Goal: Communication & Community: Answer question/provide support

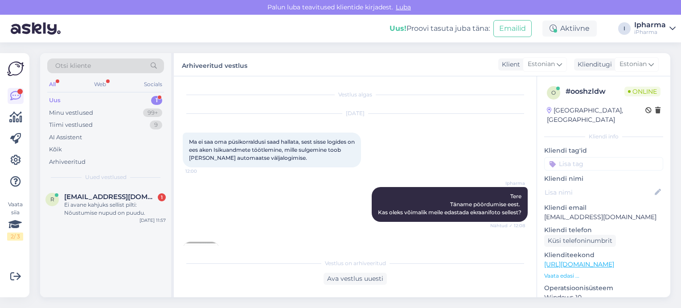
scroll to position [444, 0]
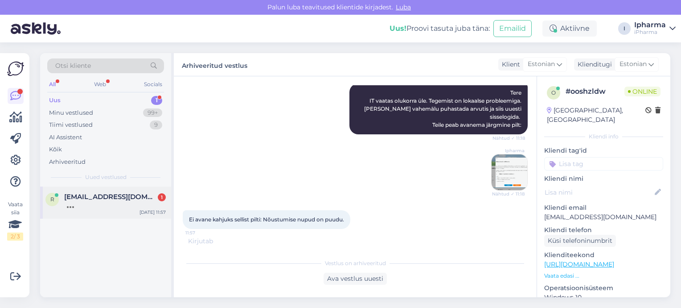
click at [118, 204] on div at bounding box center [115, 205] width 102 height 8
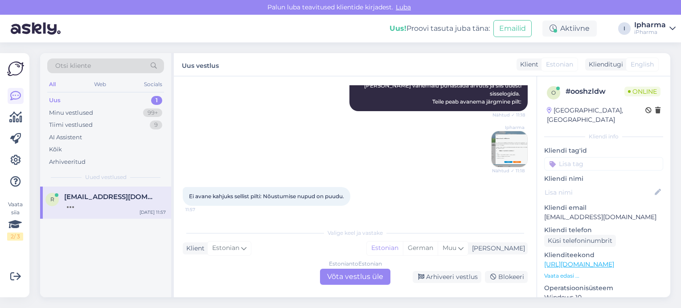
click at [367, 281] on div "Estonian to Estonian Võta vestlus üle" at bounding box center [355, 276] width 70 height 16
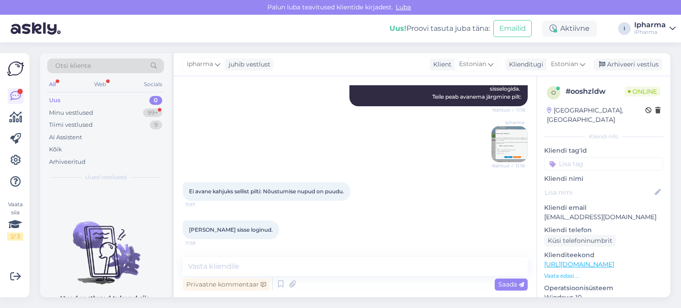
scroll to position [479, 0]
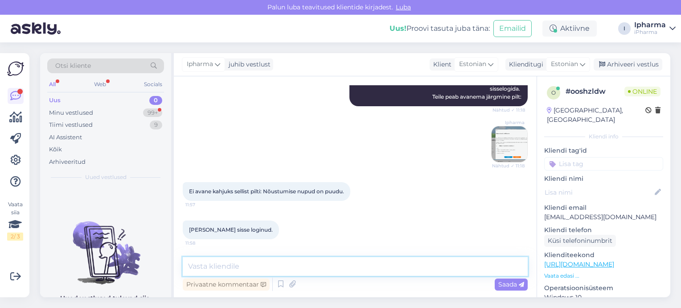
click at [347, 265] on textarea at bounding box center [355, 266] width 345 height 19
type textarea "Kas vahemälu puhastasite?"
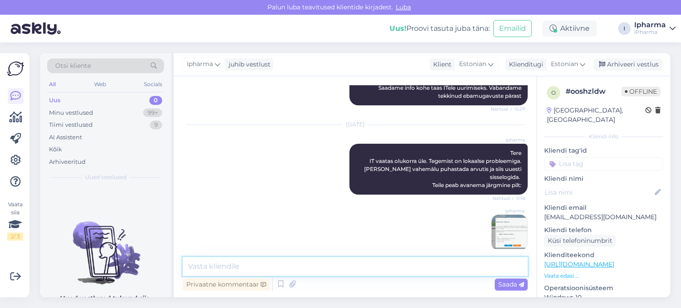
scroll to position [517, 0]
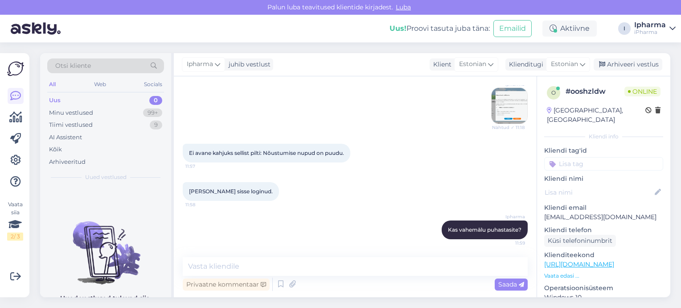
click at [360, 25] on div "Uus! Proovi tasuta [PERSON_NAME]: Emailid Aktiivne I Ipharma iPharma" at bounding box center [340, 29] width 681 height 28
click at [612, 66] on div "Arhiveeri vestlus" at bounding box center [628, 64] width 69 height 12
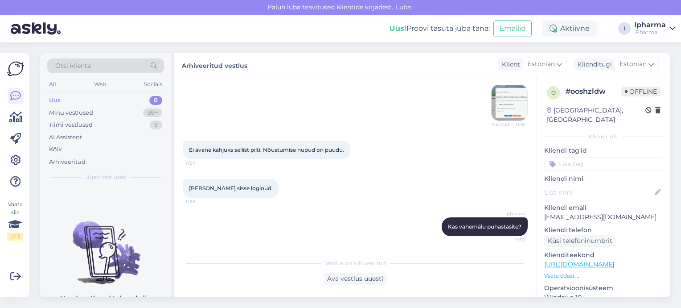
click at [71, 97] on div "Uus 0" at bounding box center [105, 100] width 117 height 12
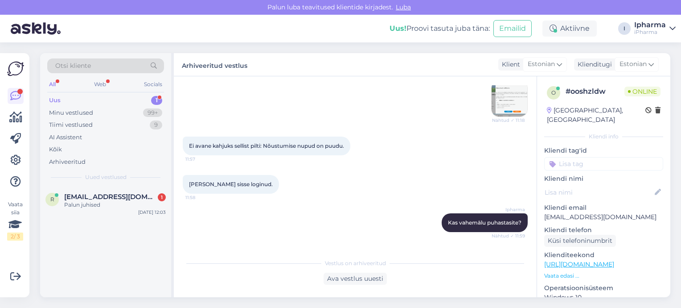
scroll to position [559, 0]
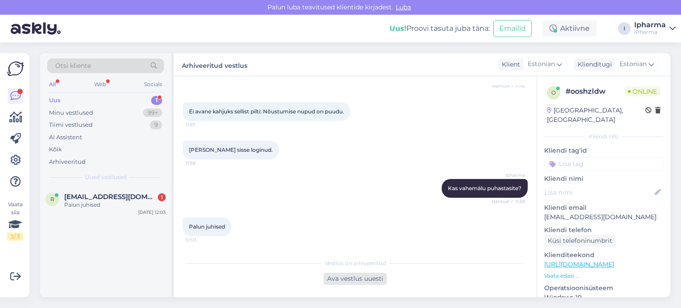
click at [356, 278] on div "Ava vestlus uuesti" at bounding box center [355, 278] width 63 height 12
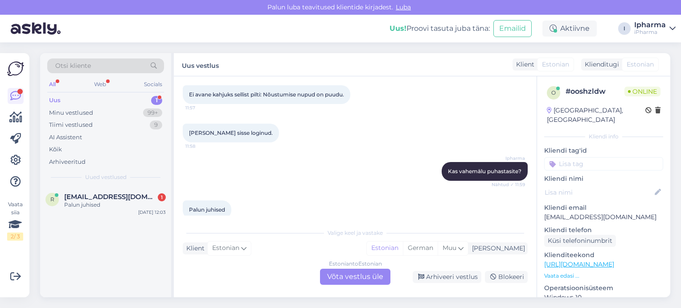
click at [356, 278] on div "Estonian to Estonian Võta vestlus üle" at bounding box center [355, 276] width 70 height 16
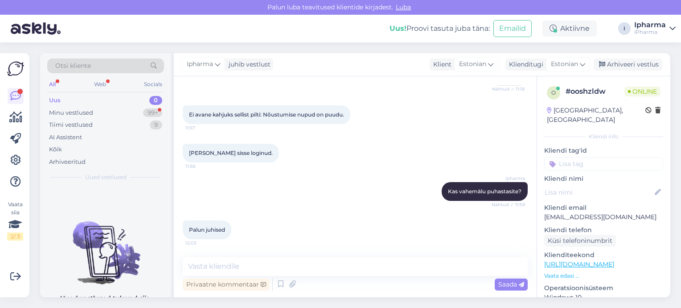
scroll to position [556, 0]
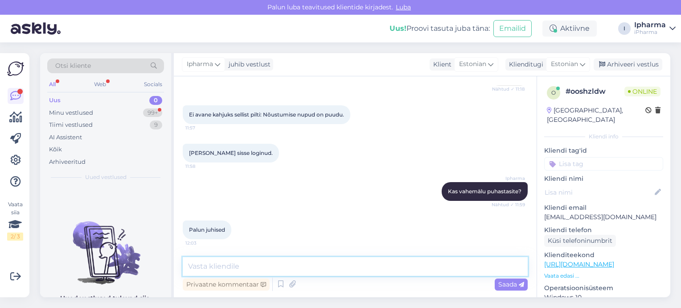
click at [300, 270] on textarea at bounding box center [355, 266] width 345 height 19
paste textarea "🌐 Brauseri vahemälu puhastamine Chrome / Edge / Firefox / Safari: Ava brauseri …"
type textarea "🌐 Brauseri vahemälu puhastamine Chrome / Edge / Firefox / Safari: Ava brauseri …"
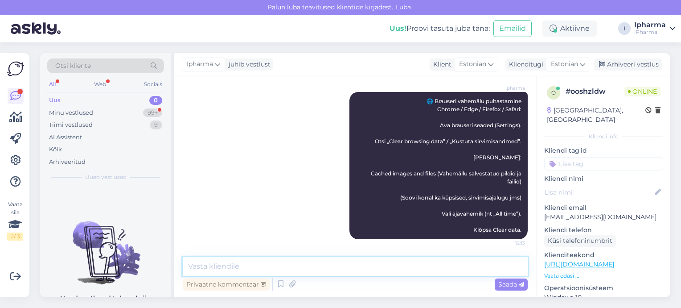
scroll to position [722, 0]
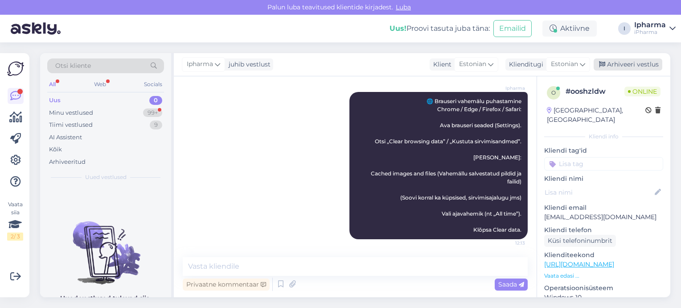
click at [617, 66] on div "Arhiveeri vestlus" at bounding box center [628, 64] width 69 height 12
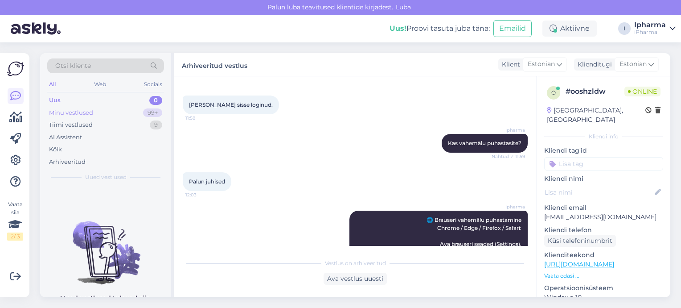
scroll to position [589, 0]
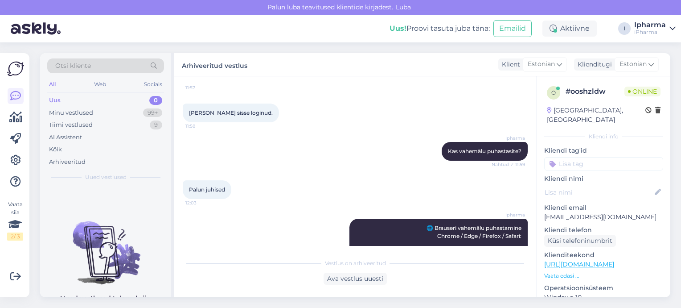
click at [69, 99] on div "Uus 0" at bounding box center [105, 100] width 117 height 12
click at [65, 101] on div "Uus 0" at bounding box center [105, 100] width 117 height 12
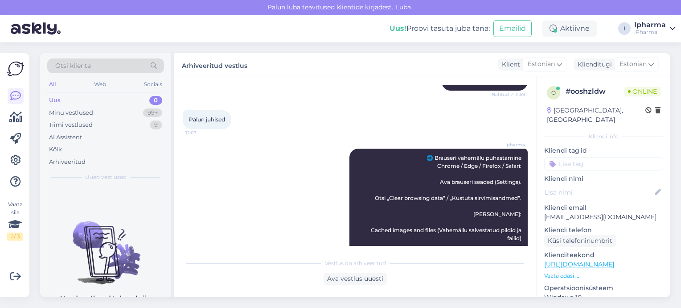
scroll to position [726, 0]
